Goal: Find specific page/section: Find specific page/section

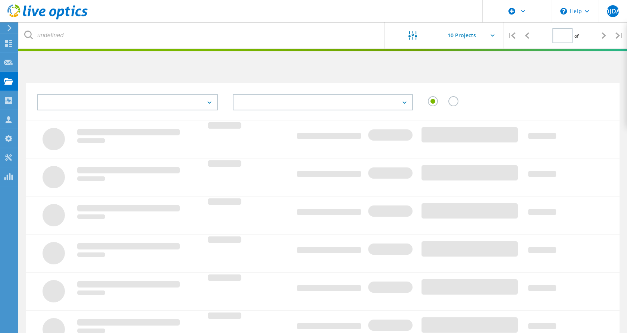
type input "1"
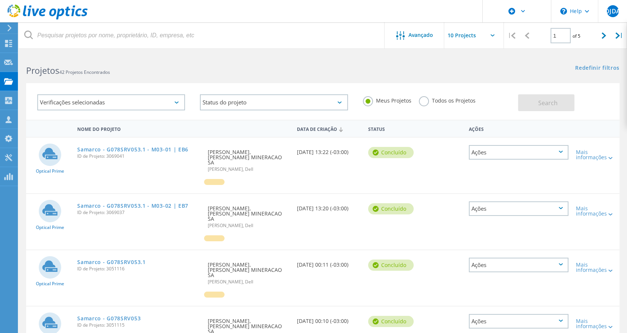
click at [425, 103] on label "Todos os Projetos" at bounding box center [447, 99] width 57 height 7
click at [0, 0] on input "Todos os Projetos" at bounding box center [0, 0] width 0 height 0
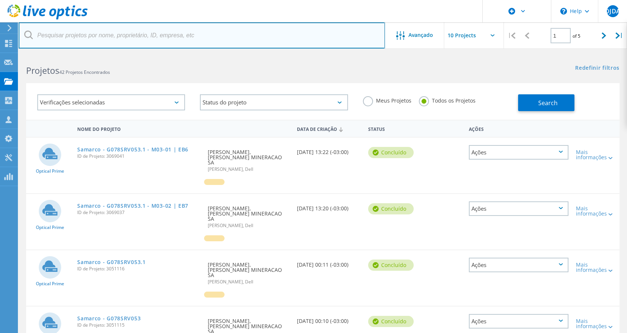
click at [216, 31] on input "text" at bounding box center [202, 35] width 366 height 26
paste input "[PERSON_NAME][EMAIL_ADDRESS][PERSON_NAME][DOMAIN_NAME]"
type input "[PERSON_NAME][EMAIL_ADDRESS][PERSON_NAME][DOMAIN_NAME]"
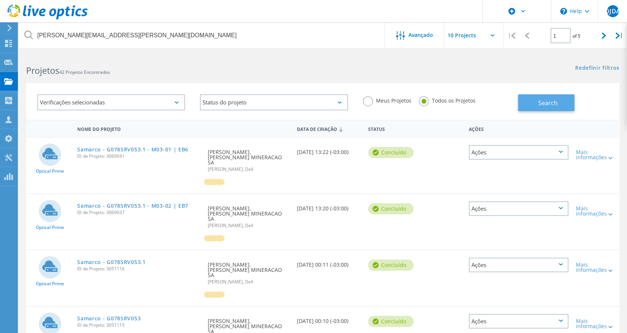
click at [534, 103] on button "Search" at bounding box center [546, 102] width 56 height 17
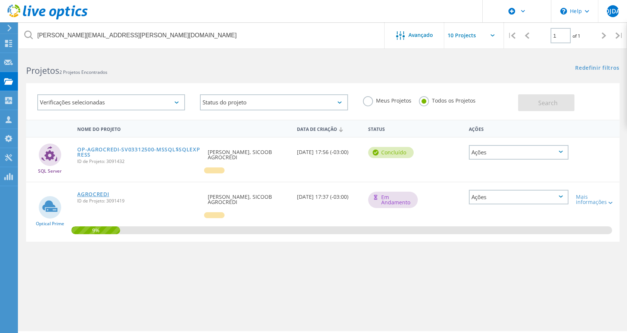
click at [99, 192] on link "AGROCREDI" at bounding box center [93, 194] width 32 height 5
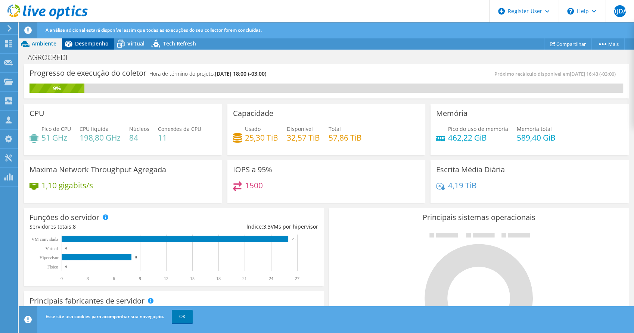
click at [76, 44] on span "Desempenho" at bounding box center [92, 43] width 34 height 7
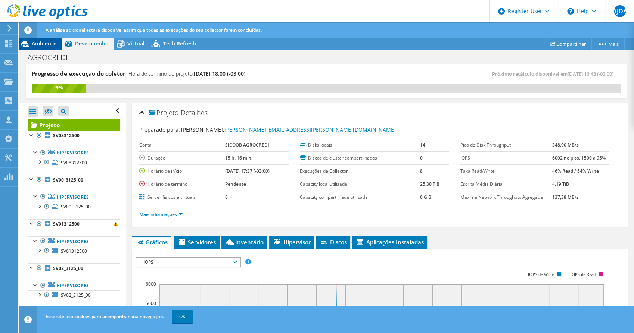
click at [45, 42] on span "Ambiente" at bounding box center [44, 43] width 25 height 7
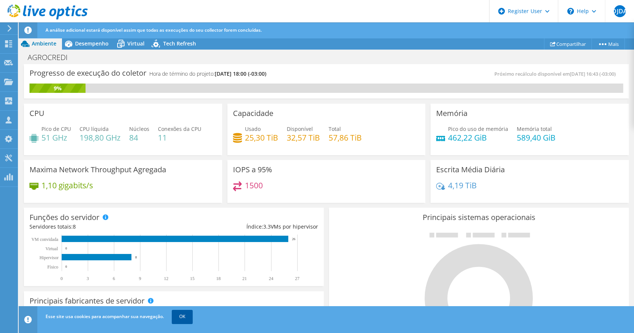
click at [185, 317] on link "OK" at bounding box center [182, 316] width 21 height 13
